Goal: Register for event/course

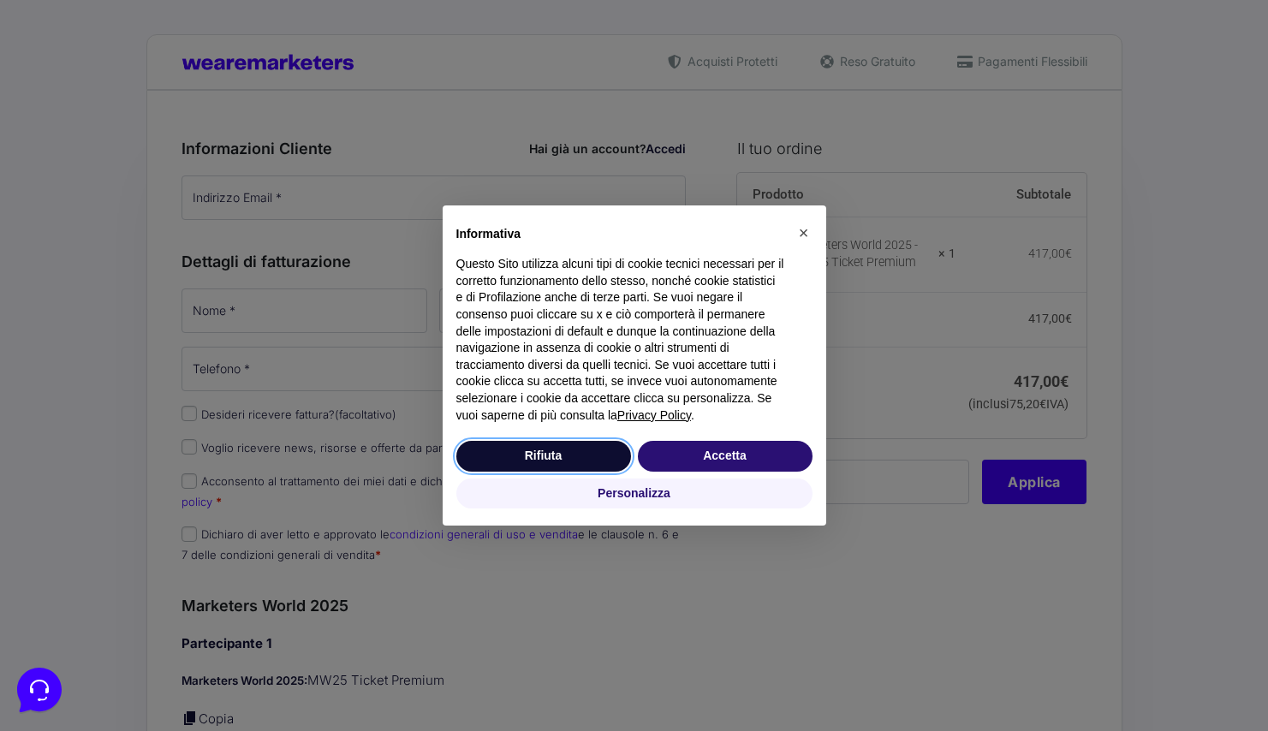
click at [527, 452] on button "Rifiuta" at bounding box center [543, 456] width 175 height 31
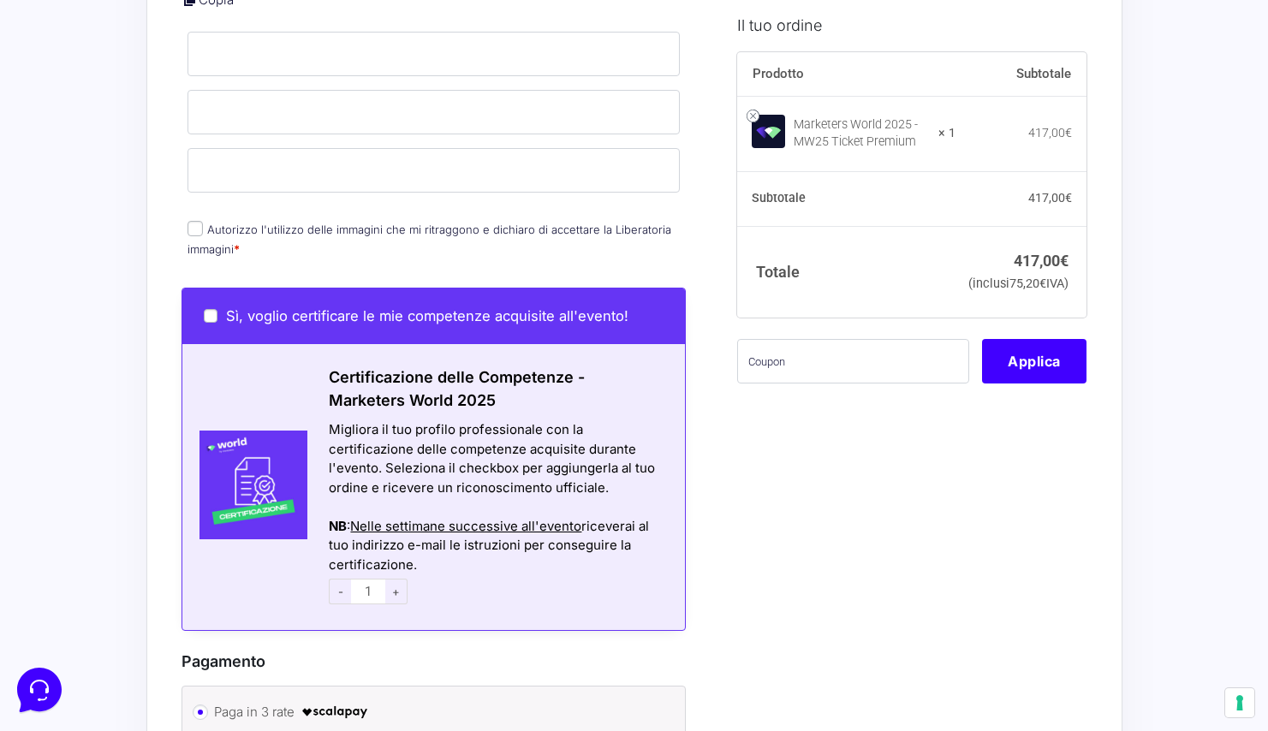
scroll to position [720, 0]
click at [394, 578] on span "+" at bounding box center [396, 591] width 22 height 26
click at [344, 578] on span "-" at bounding box center [340, 591] width 22 height 26
type input "1"
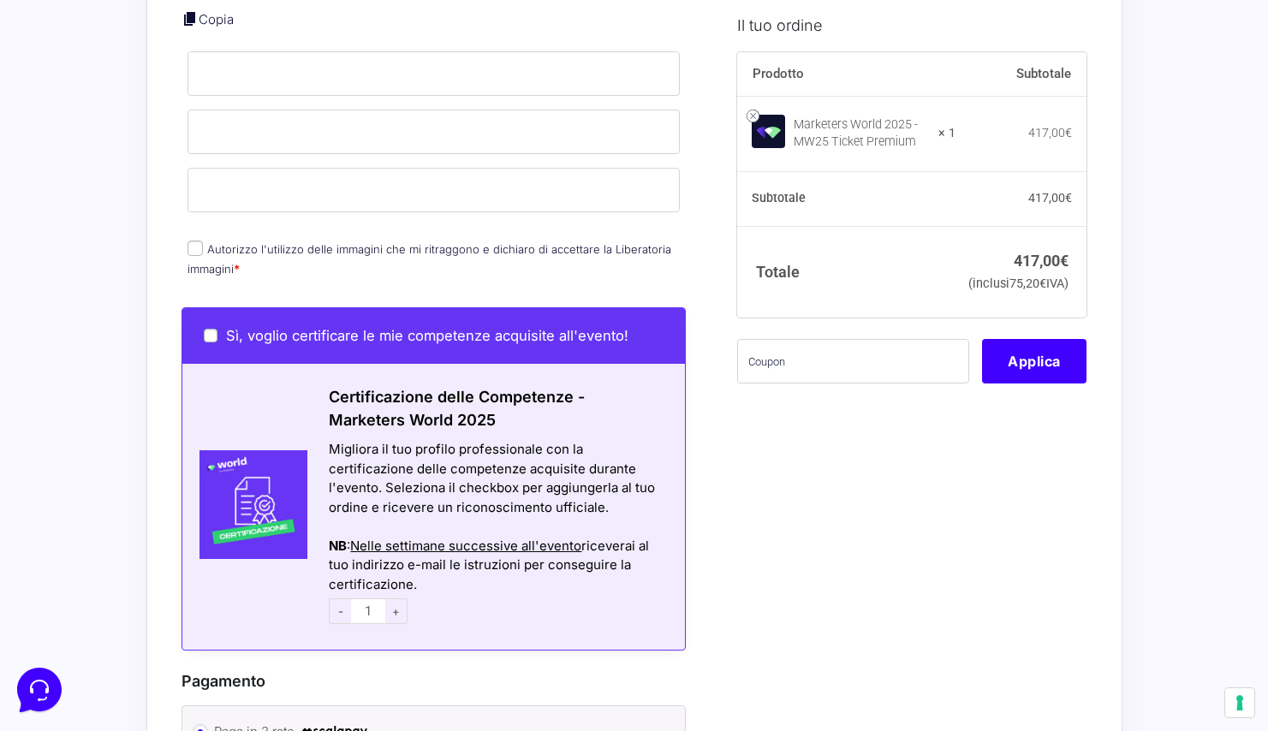
scroll to position [690, 0]
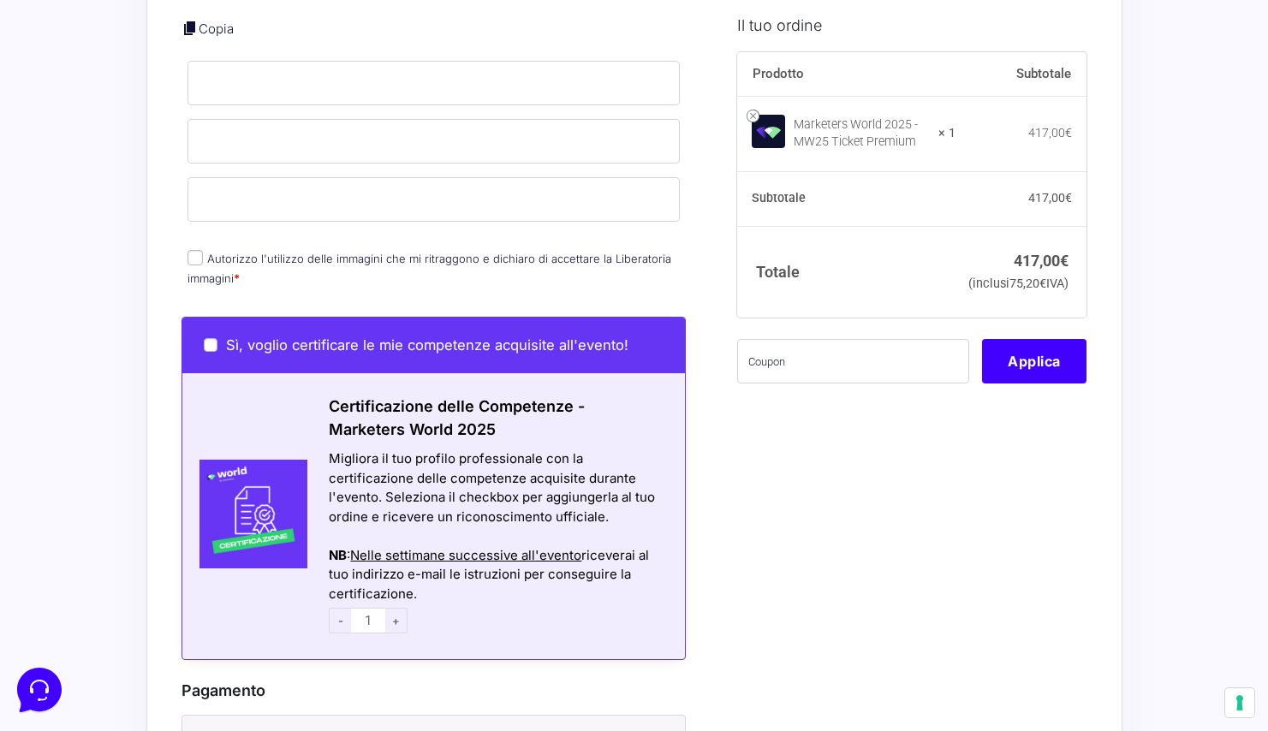
click at [194, 250] on input "Autorizzo l'utilizzo delle immagini che mi ritraggono e dichiaro di accettare l…" at bounding box center [194, 257] width 15 height 15
checkbox input "true"
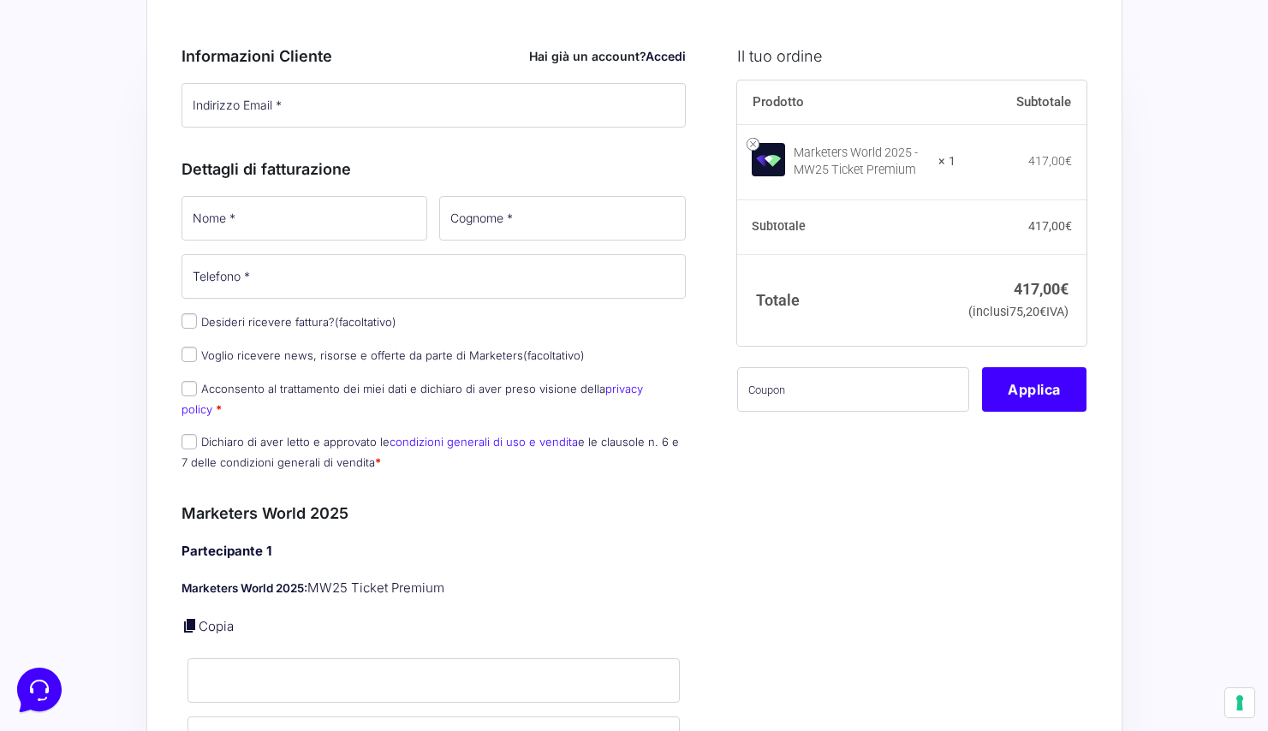
scroll to position [0, 0]
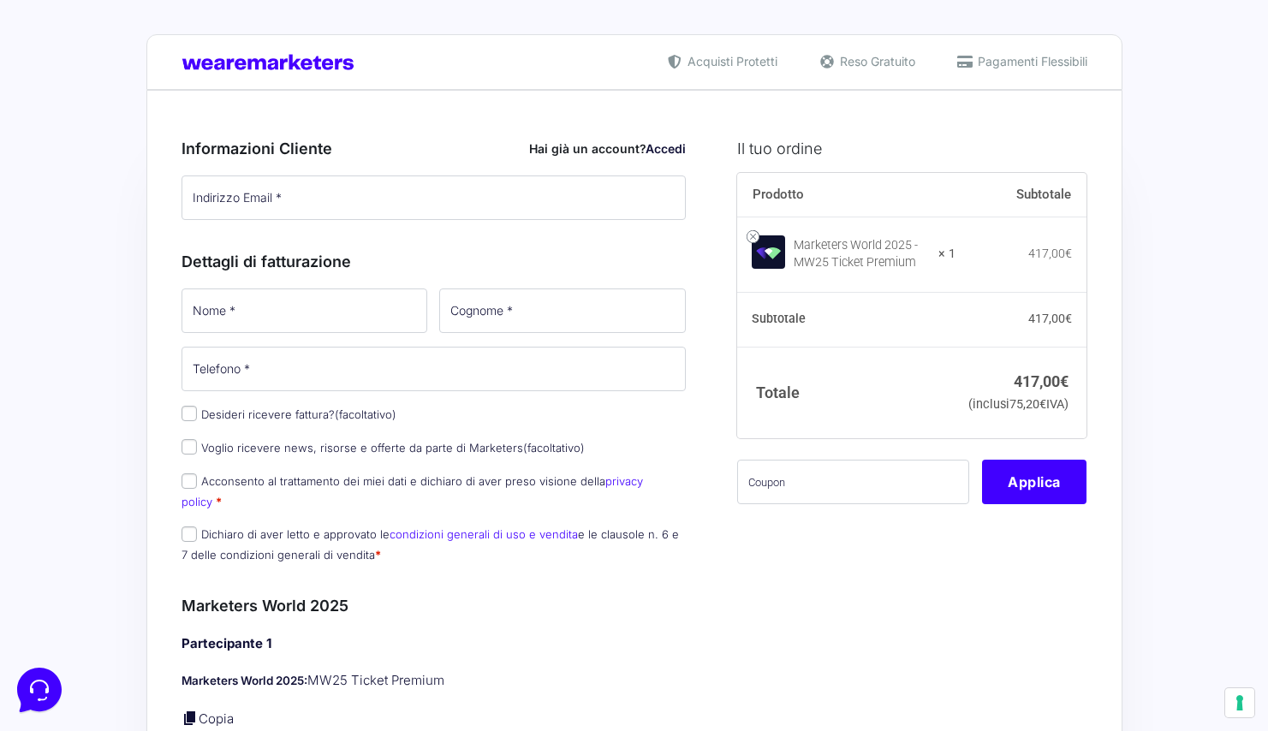
click at [323, 66] on img at bounding box center [271, 62] width 181 height 16
